Goal: Information Seeking & Learning: Learn about a topic

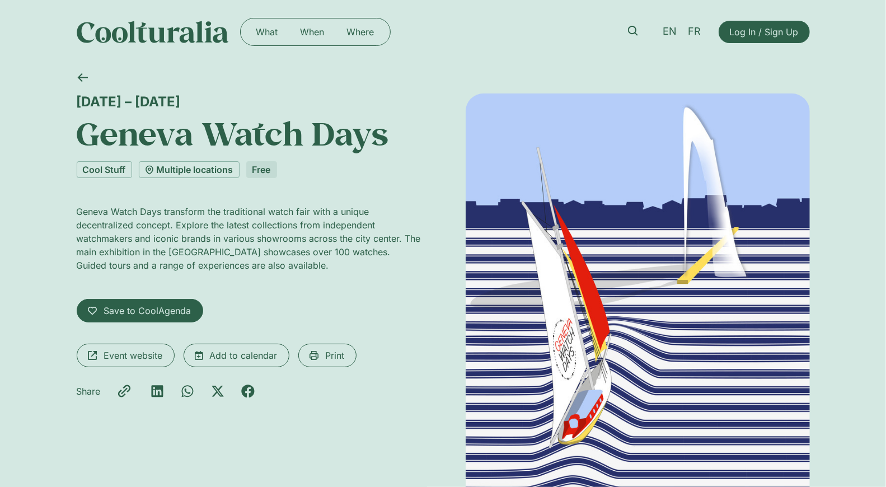
drag, startPoint x: 596, startPoint y: 300, endPoint x: 227, endPoint y: 24, distance: 461.6
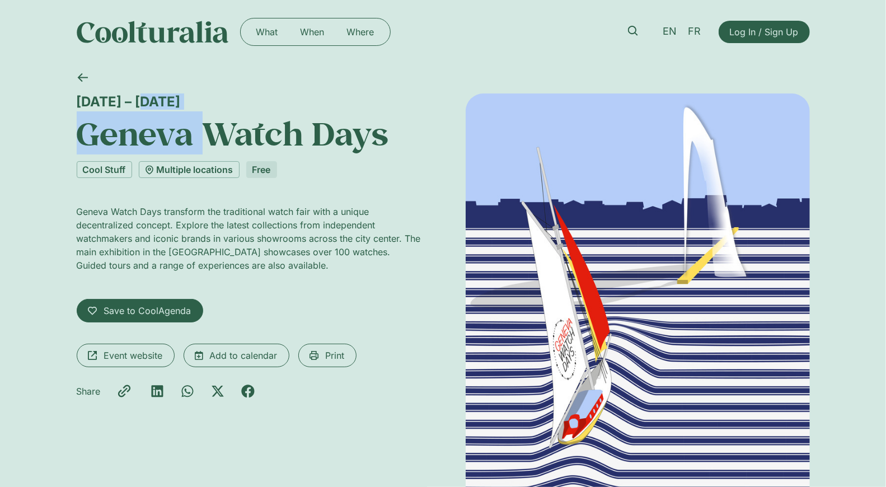
drag, startPoint x: 206, startPoint y: 113, endPoint x: 72, endPoint y: 102, distance: 134.2
click at [72, 102] on div "4 – 7 September Geneva Watch Days Cool Stuff Multiple locations Free Geneva Wat…" at bounding box center [443, 321] width 886 height 515
click at [203, 110] on div "4 – 7 September Geneva Watch Days" at bounding box center [249, 123] width 344 height 59
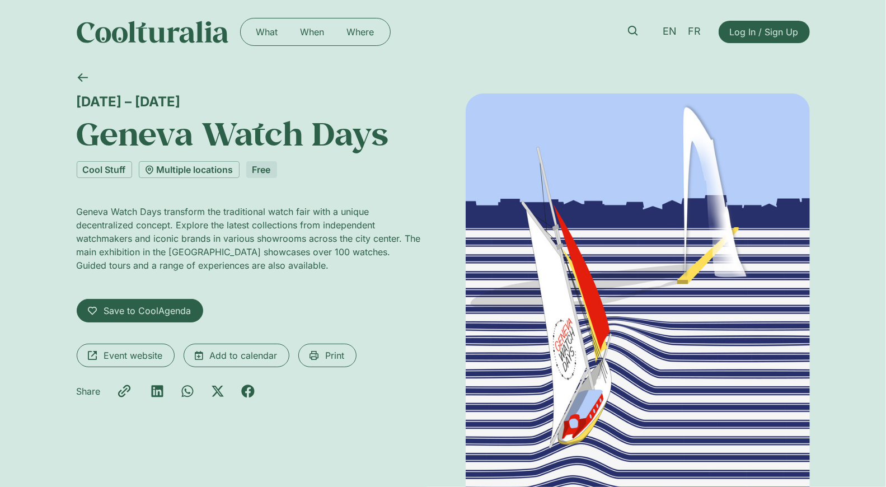
drag, startPoint x: 203, startPoint y: 106, endPoint x: 71, endPoint y: 104, distance: 132.7
click at [71, 104] on div "4 – 7 September Geneva Watch Days Cool Stuff Multiple locations Free Geneva Wat…" at bounding box center [443, 321] width 886 height 515
copy div "4 – 7 September"
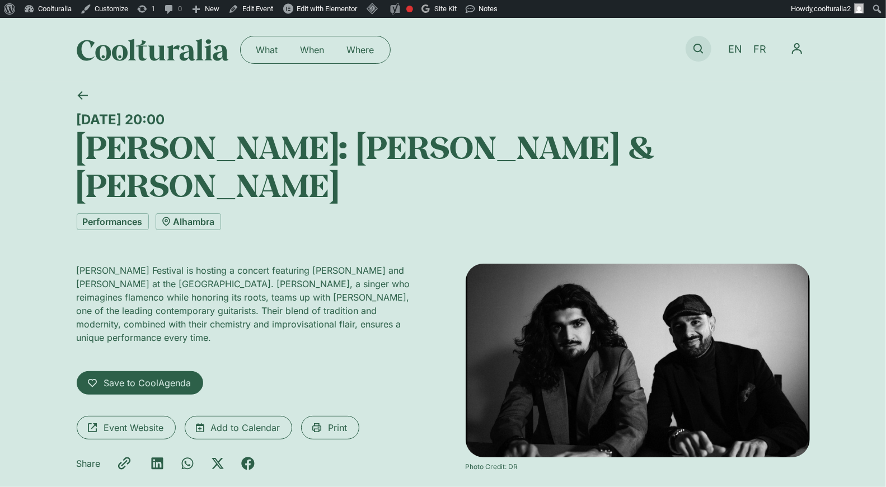
click at [696, 44] on icon at bounding box center [699, 49] width 10 height 10
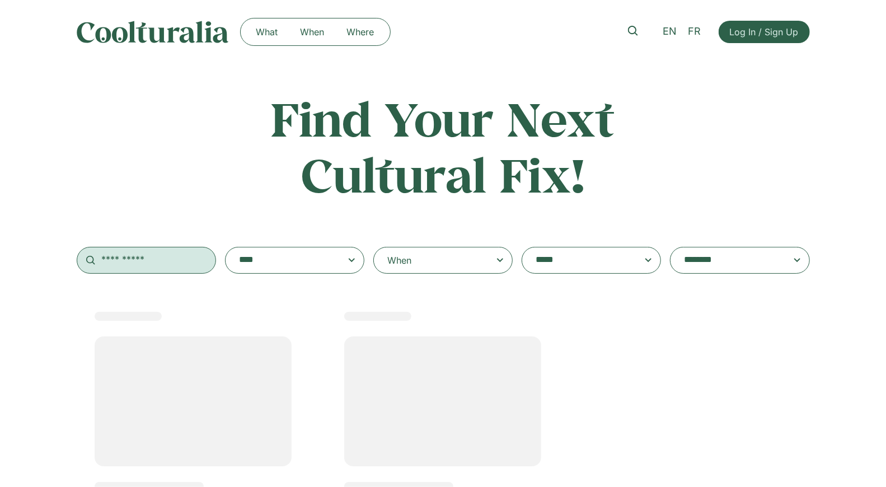
click at [124, 263] on input "text" at bounding box center [146, 260] width 139 height 27
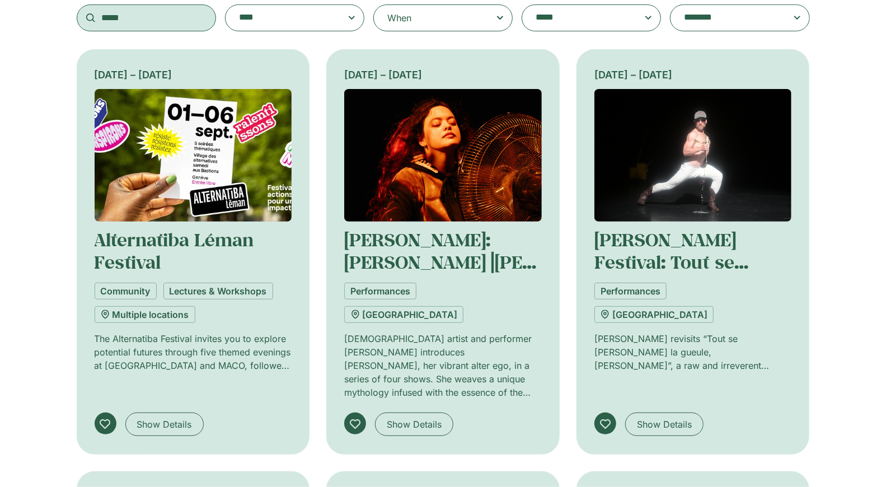
scroll to position [243, 0]
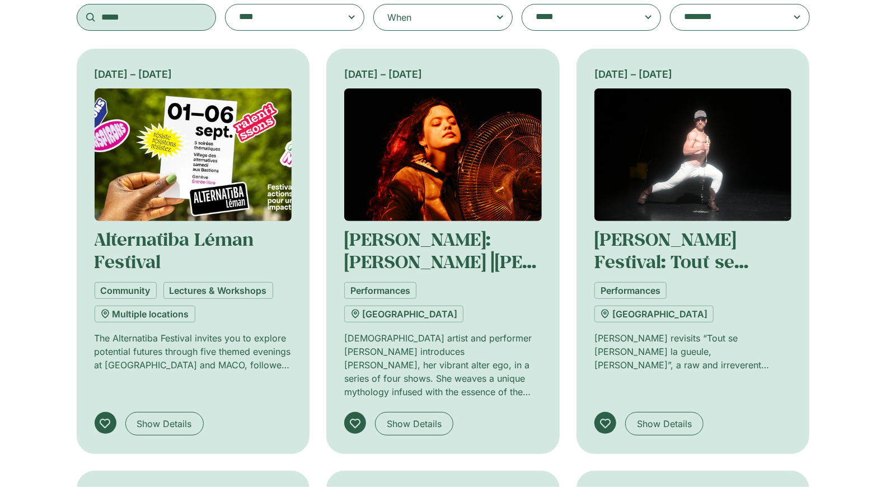
type input "*****"
click at [183, 167] on img at bounding box center [194, 154] width 198 height 133
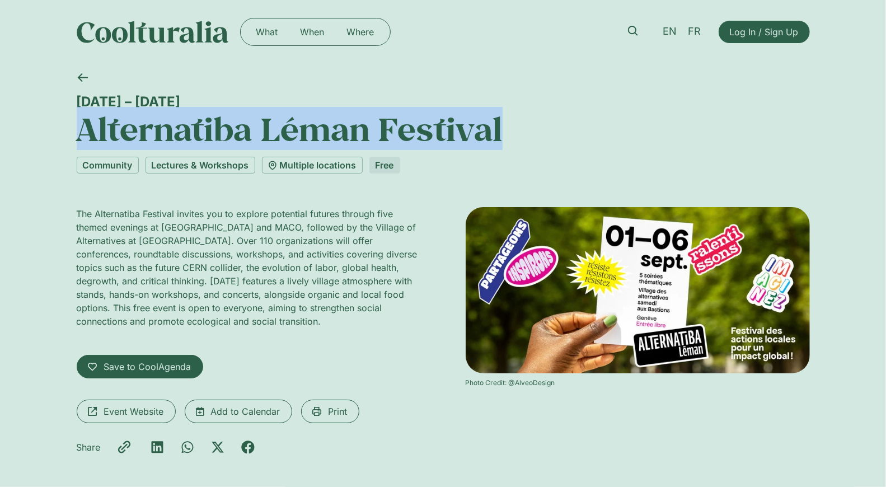
drag, startPoint x: 497, startPoint y: 131, endPoint x: 86, endPoint y: 120, distance: 411.7
click at [86, 120] on h1 "Alternatiba Léman Festival" at bounding box center [443, 129] width 733 height 38
copy h1 "Alternatiba Léman Festival"
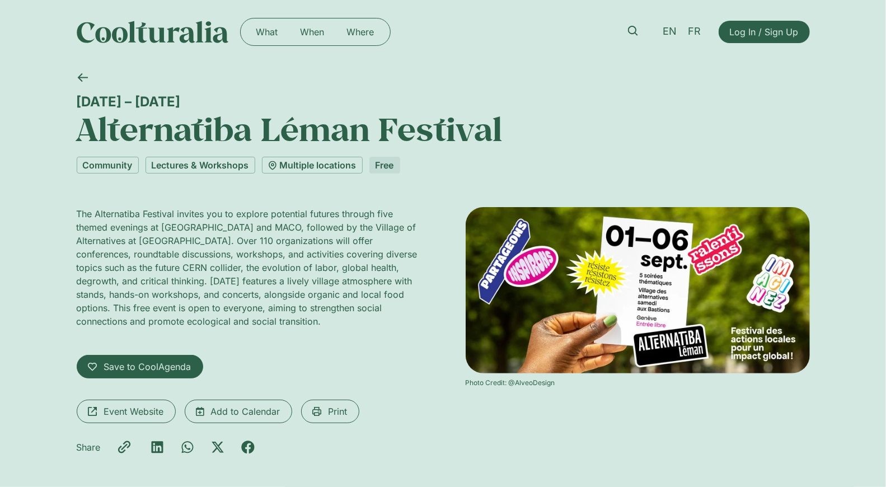
click at [187, 106] on div "1 – 6 September" at bounding box center [443, 102] width 733 height 16
drag, startPoint x: 191, startPoint y: 97, endPoint x: 64, endPoint y: 95, distance: 127.7
click at [64, 95] on div "1 – 6 September Alternatiba Léman Festival Community Lectures & Workshops Multi…" at bounding box center [443, 283] width 886 height 439
copy div "1 – 6 September"
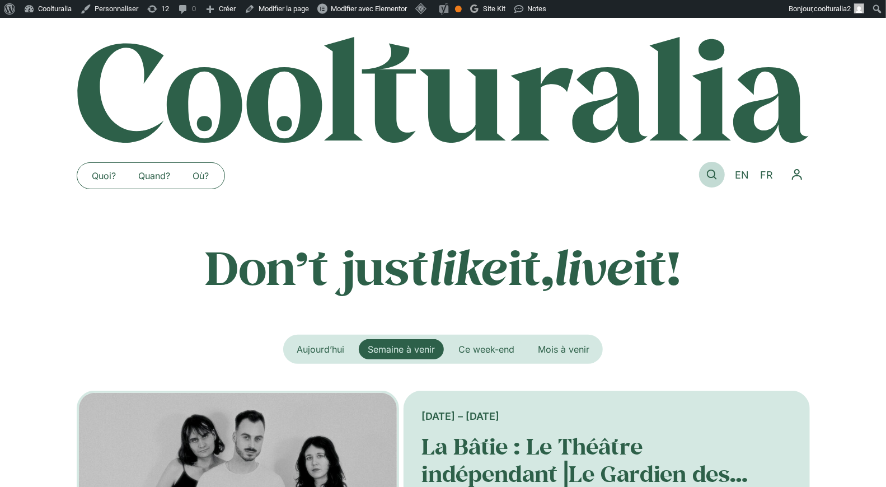
click at [710, 165] on link at bounding box center [712, 175] width 26 height 26
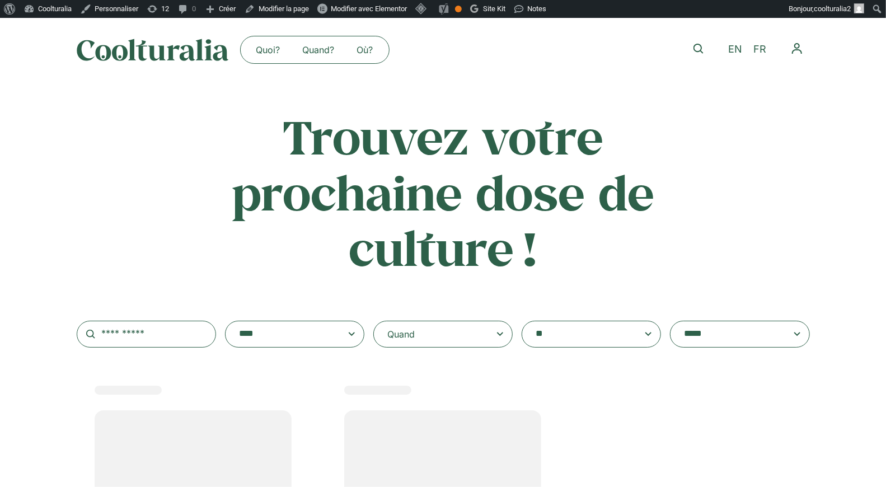
select select
click at [136, 337] on input "text" at bounding box center [146, 334] width 139 height 27
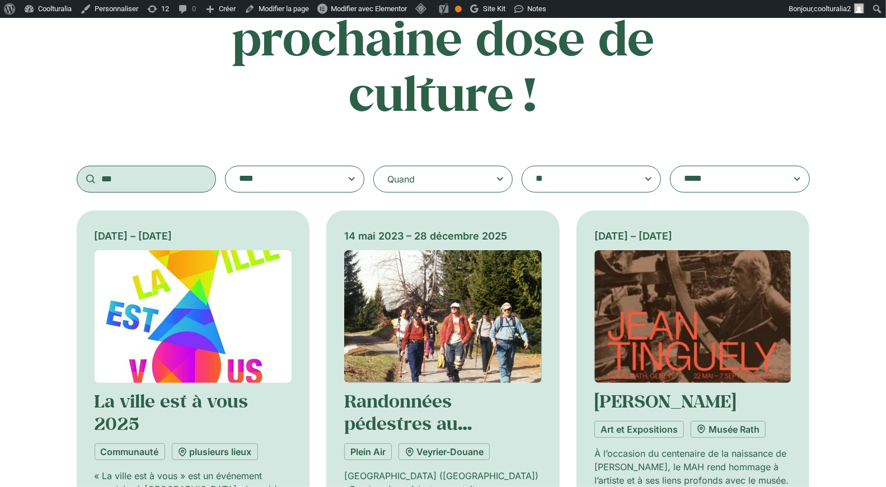
scroll to position [209, 0]
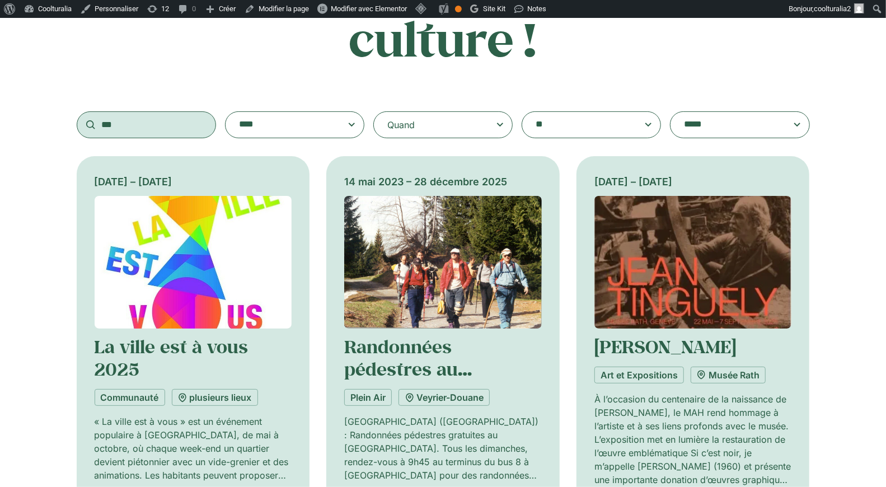
click at [131, 133] on input "***" at bounding box center [146, 124] width 139 height 27
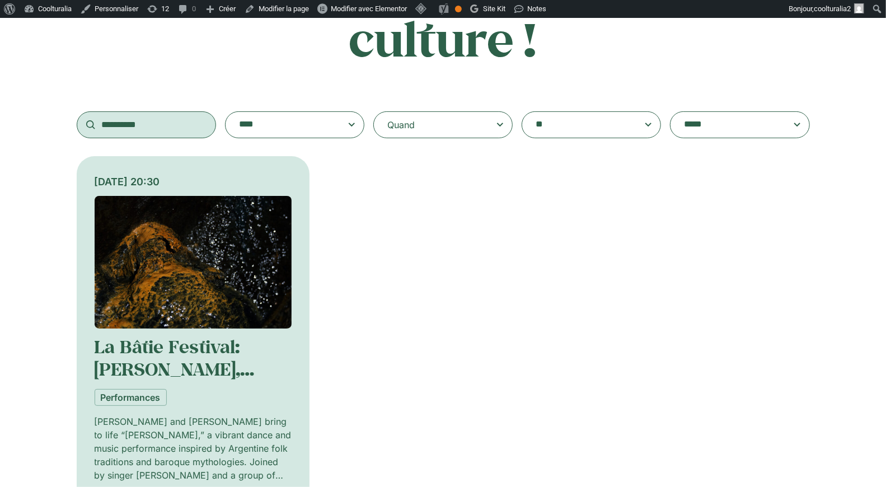
type input "**********"
click at [193, 267] on img at bounding box center [194, 262] width 198 height 133
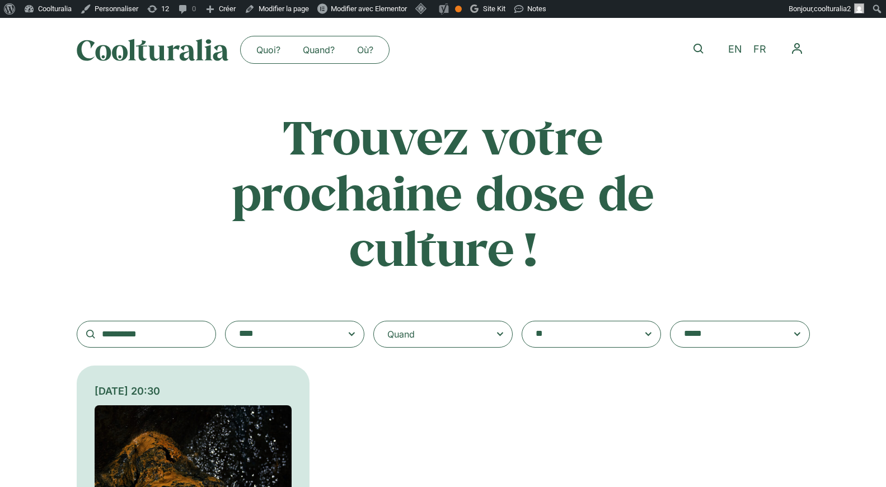
scroll to position [213, 0]
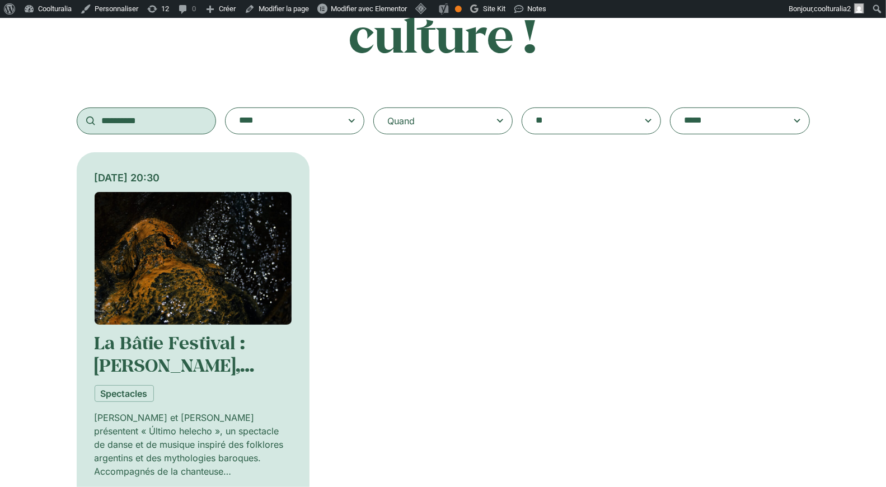
drag, startPoint x: 164, startPoint y: 121, endPoint x: 40, endPoint y: 116, distance: 123.8
click at [40, 116] on div "**********" at bounding box center [443, 14] width 886 height 239
click at [644, 128] on span at bounding box center [591, 121] width 120 height 16
click at [522, 108] on select "**********" at bounding box center [522, 107] width 1 height 1
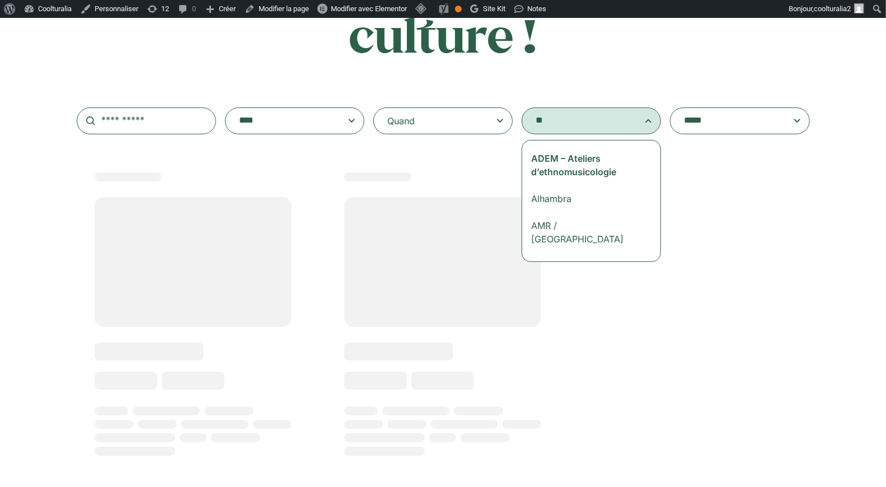
type textarea "*"
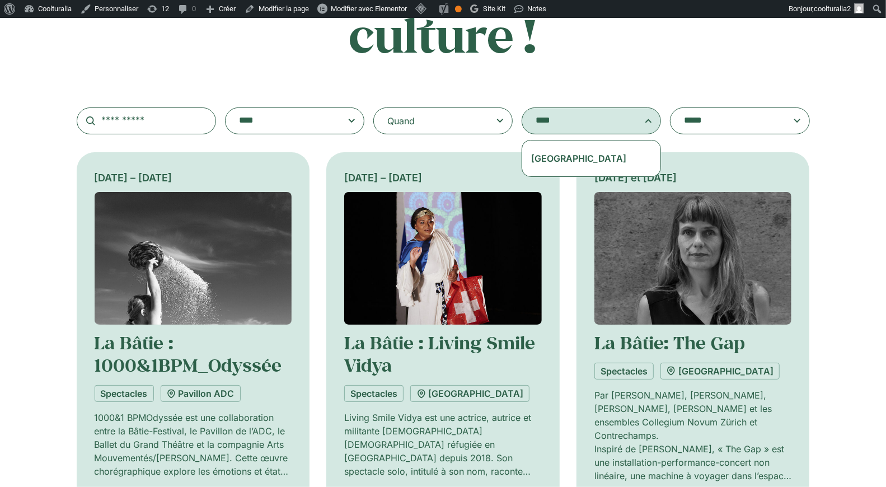
type textarea "****"
select select "***"
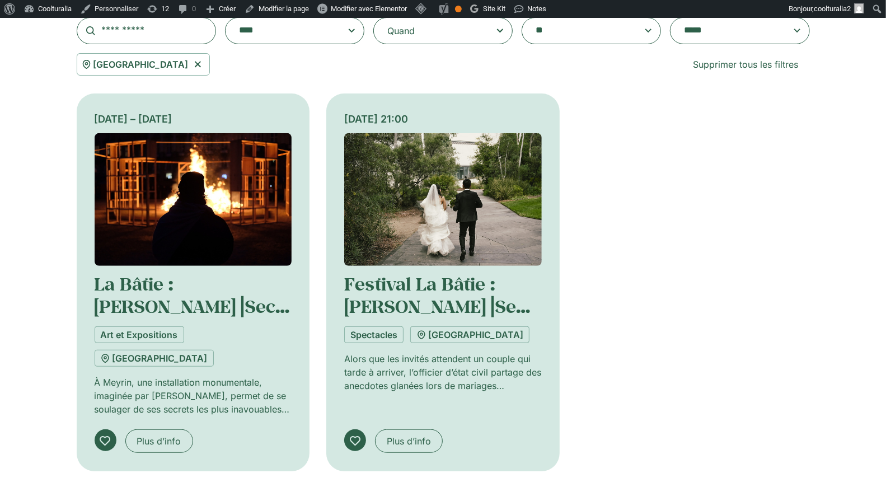
scroll to position [320, 0]
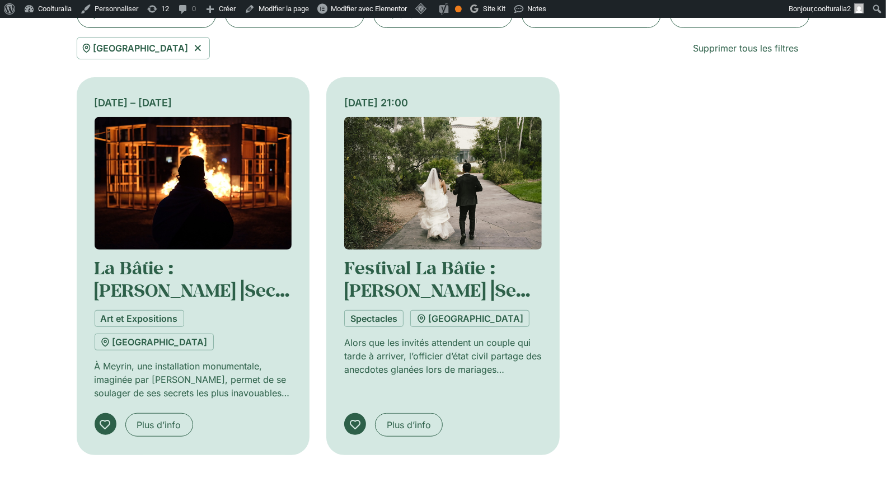
click at [205, 199] on img at bounding box center [194, 183] width 198 height 133
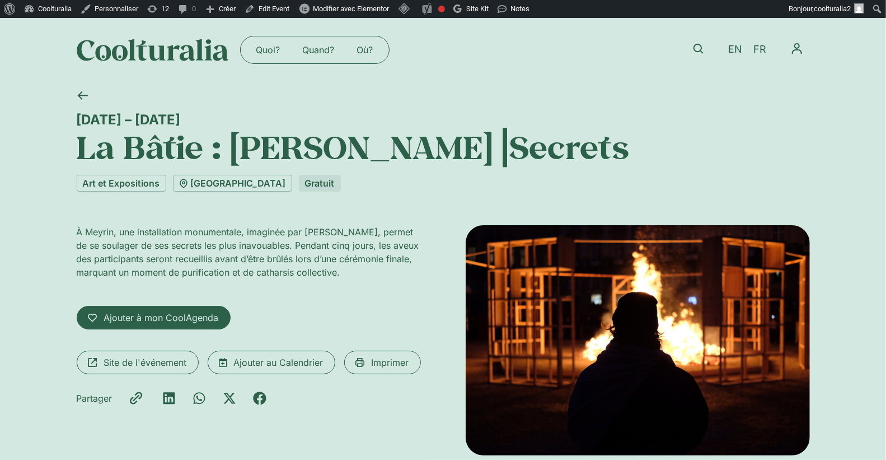
drag, startPoint x: 531, startPoint y: 353, endPoint x: 542, endPoint y: 208, distance: 145.4
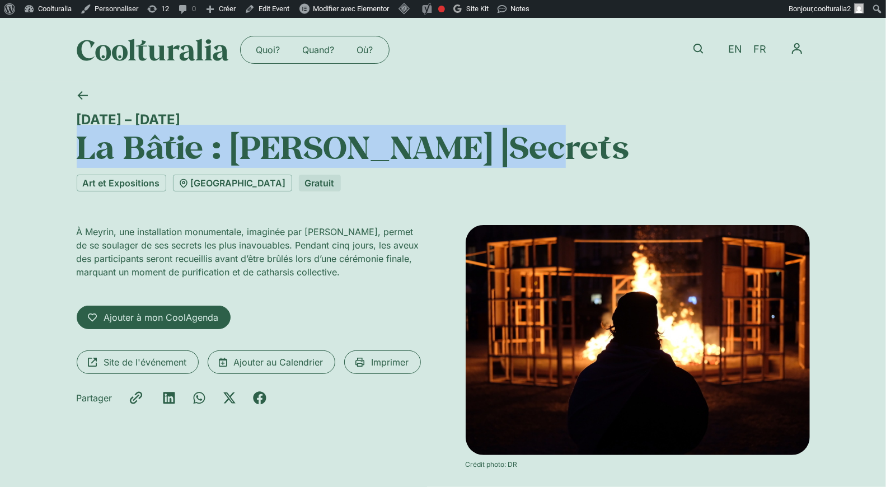
drag, startPoint x: 559, startPoint y: 148, endPoint x: 77, endPoint y: 158, distance: 482.2
click at [77, 158] on h1 "La Bâtie : [PERSON_NAME]⎥Secrets" at bounding box center [443, 147] width 733 height 38
copy h1 "La Bâtie : [PERSON_NAME]⎥Secrets"
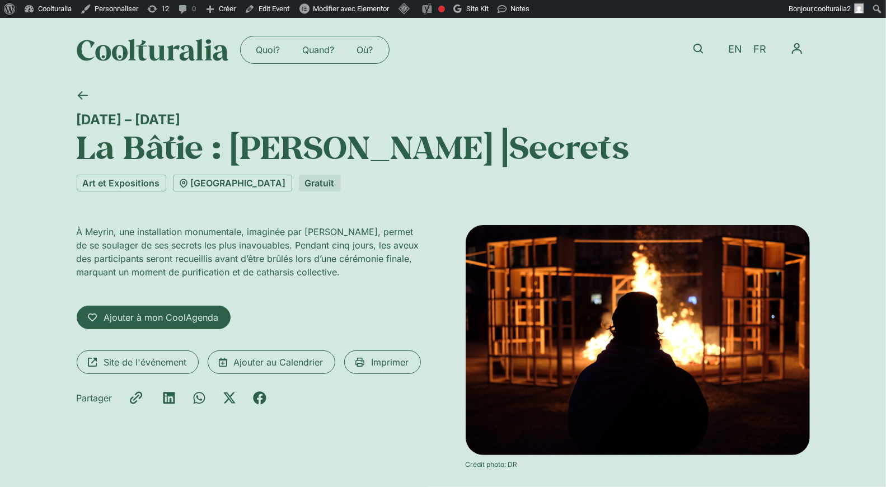
click at [280, 293] on div "À Meyrin, une installation monumentale, imaginée par Dan Acher, permet de se so…" at bounding box center [249, 347] width 344 height 244
click at [278, 322] on div "Ajouter à mon CoolAgenda Enregistré à mon CoolAgenda" at bounding box center [249, 318] width 344 height 24
click at [288, 183] on link "[GEOGRAPHIC_DATA]" at bounding box center [232, 183] width 119 height 17
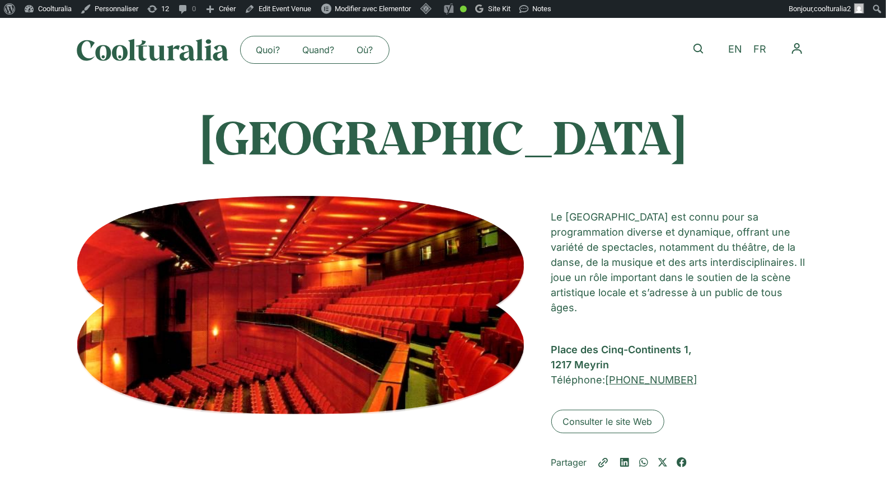
drag, startPoint x: 758, startPoint y: 145, endPoint x: 148, endPoint y: 134, distance: 609.3
click at [148, 134] on h1 "[GEOGRAPHIC_DATA]" at bounding box center [443, 137] width 733 height 56
copy h1 "[GEOGRAPHIC_DATA]"
